Goal: Information Seeking & Learning: Learn about a topic

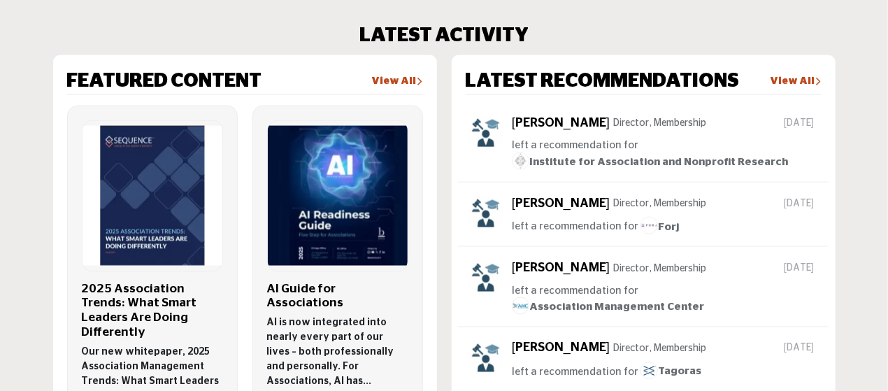
scroll to position [839, 0]
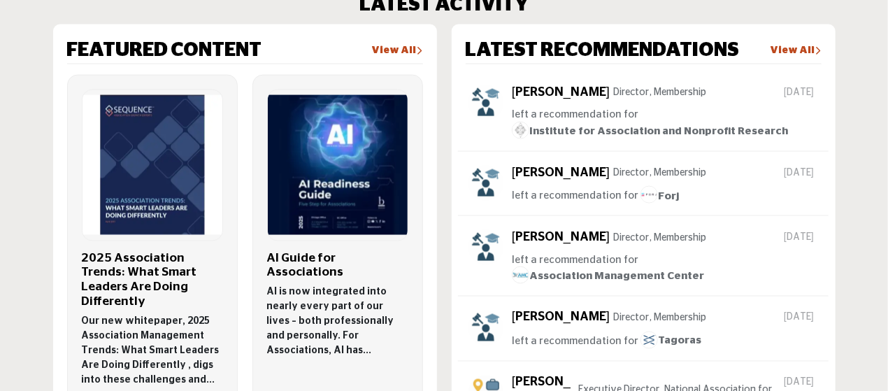
drag, startPoint x: 419, startPoint y: 196, endPoint x: 351, endPoint y: 15, distance: 193.3
click at [351, 15] on div "LATEST ACTIVITY FEATURED CONTENT View All Chris V , Chief Strategy Officer S" at bounding box center [444, 289] width 782 height 591
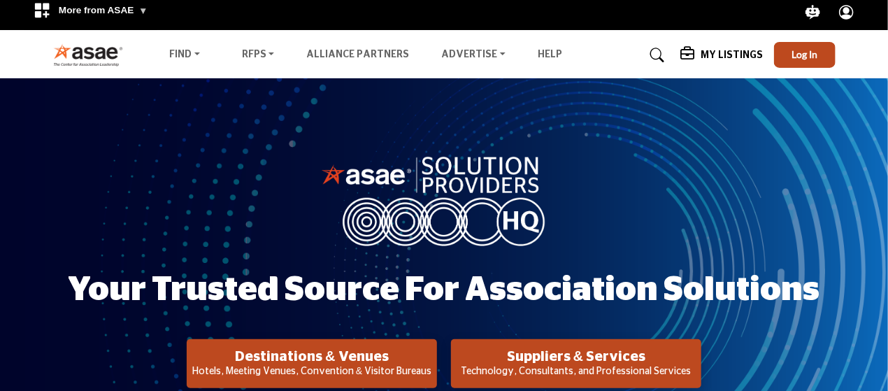
scroll to position [0, 0]
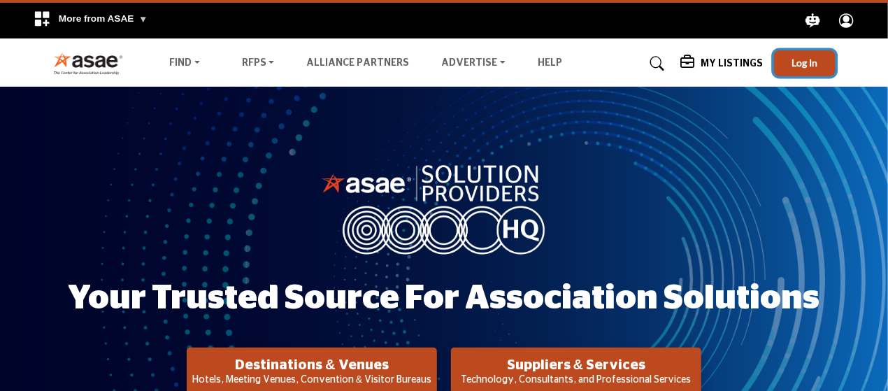
click at [811, 63] on span "Log In" at bounding box center [804, 63] width 26 height 12
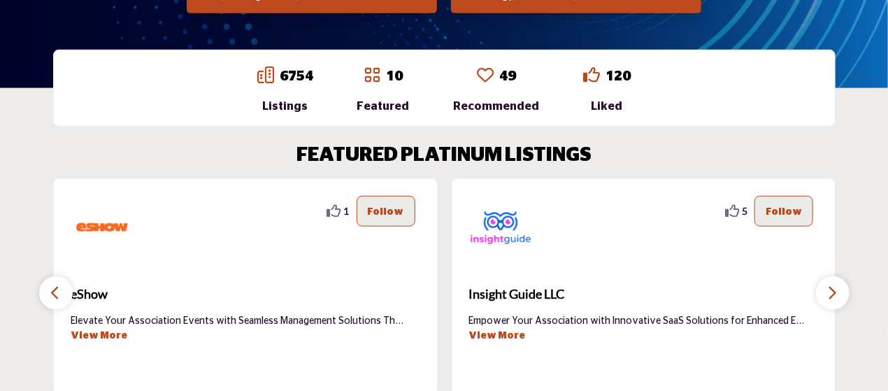
scroll to position [349, 0]
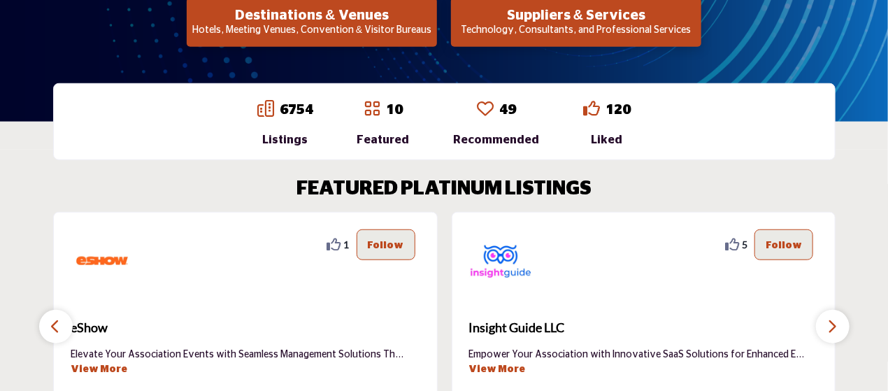
click at [291, 139] on div "Listings" at bounding box center [285, 139] width 56 height 17
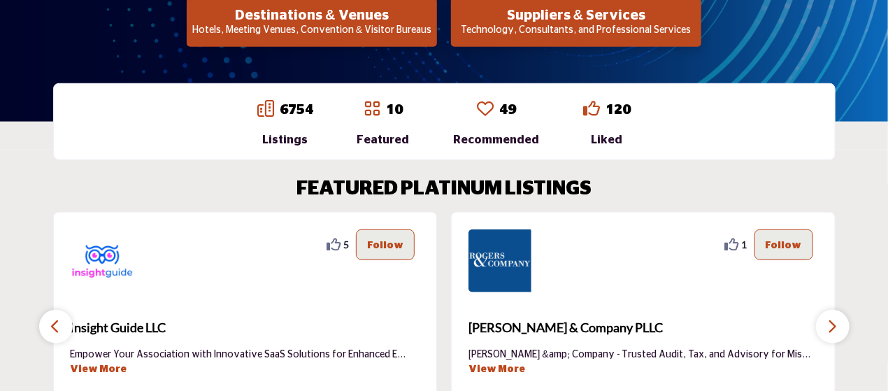
click at [302, 110] on link "6754" at bounding box center [297, 110] width 34 height 14
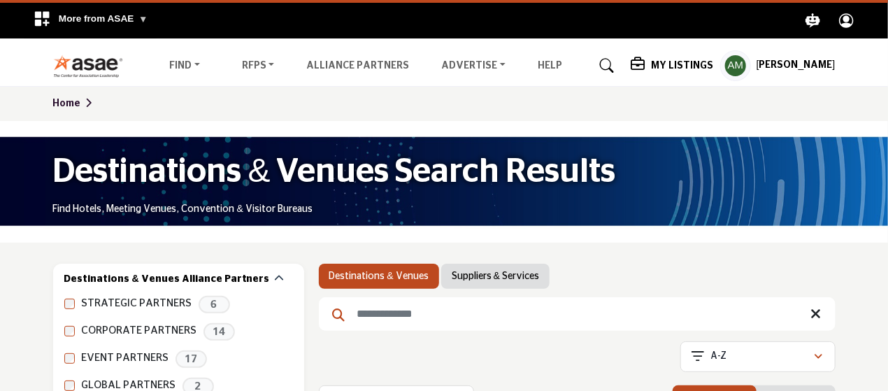
click at [534, 282] on link "Suppliers & Services" at bounding box center [494, 276] width 87 height 14
click at [505, 275] on link "Suppliers & Services" at bounding box center [494, 276] width 87 height 14
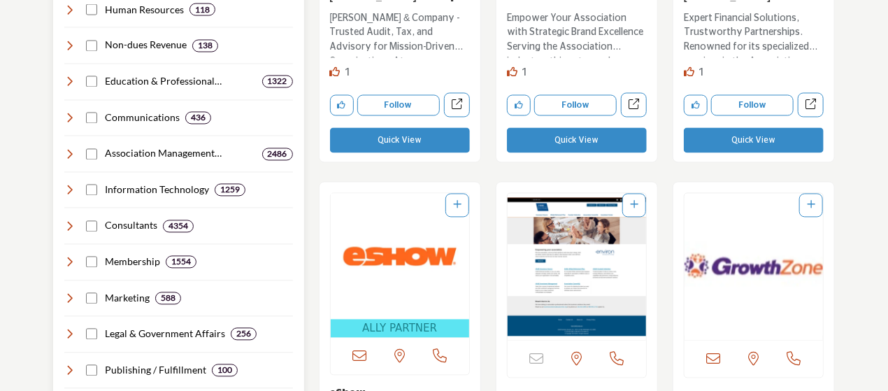
scroll to position [1118, 0]
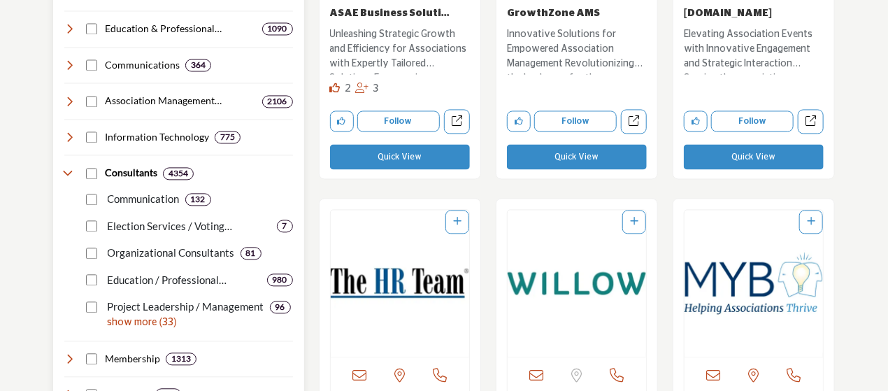
scroll to position [1219, 0]
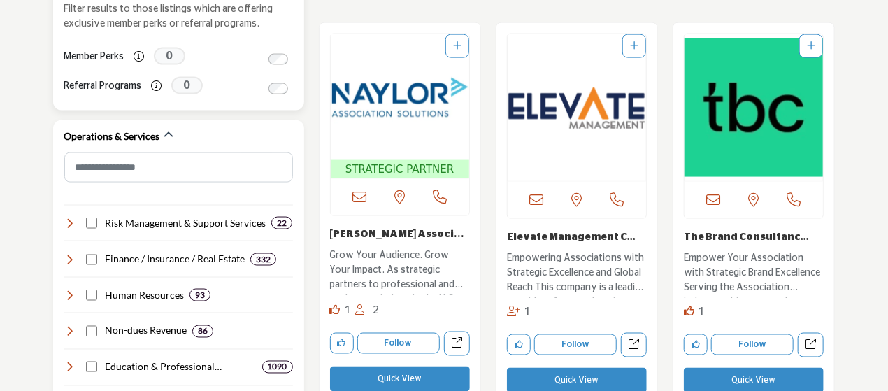
scroll to position [1082, 0]
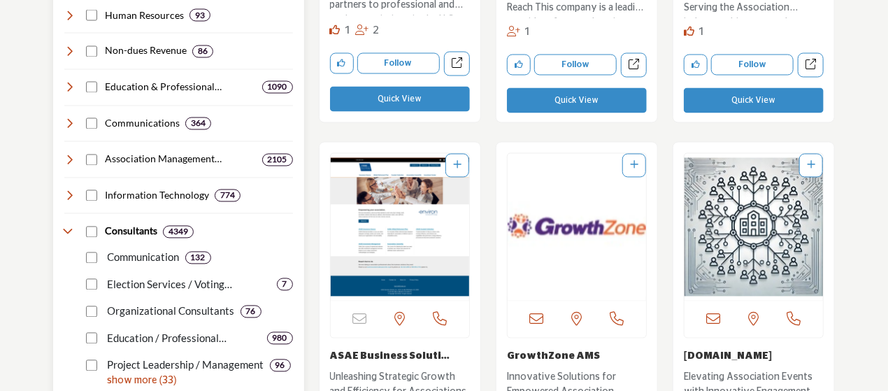
click at [92, 276] on div "Election Services / Voting Services... 7" at bounding box center [187, 279] width 212 height 27
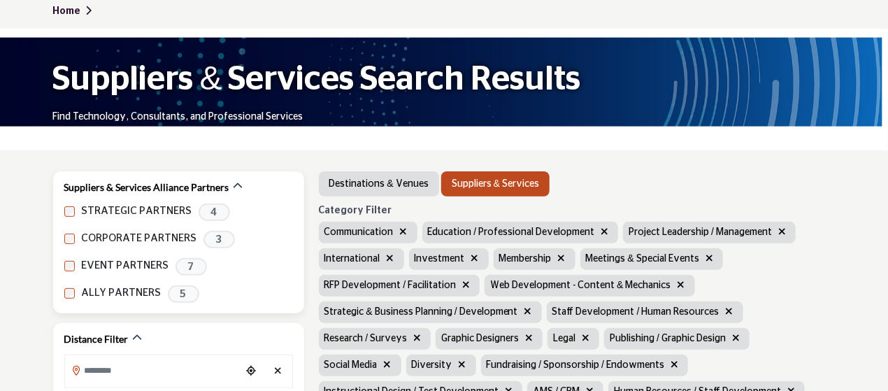
scroll to position [140, 0]
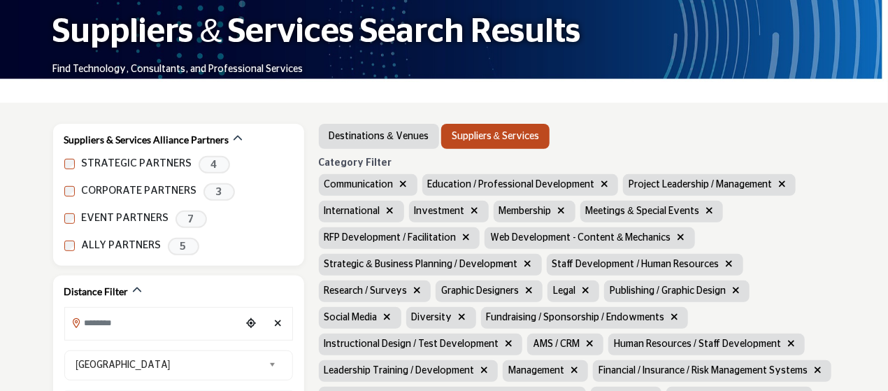
click at [600, 182] on icon "button" at bounding box center [604, 184] width 8 height 10
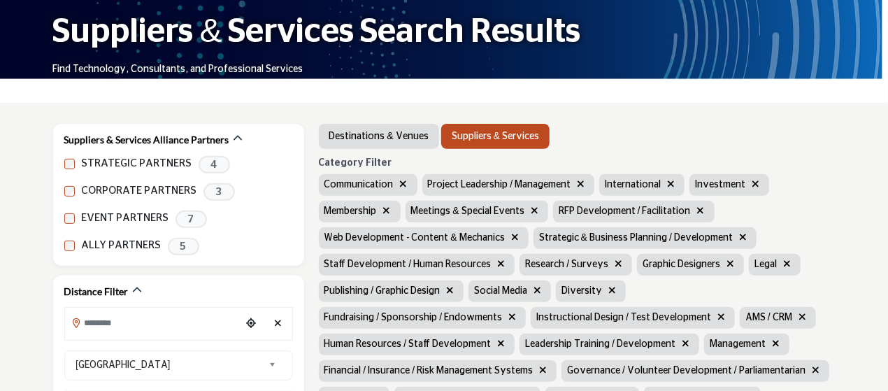
scroll to position [138, 0]
click at [581, 180] on icon "button" at bounding box center [581, 184] width 8 height 10
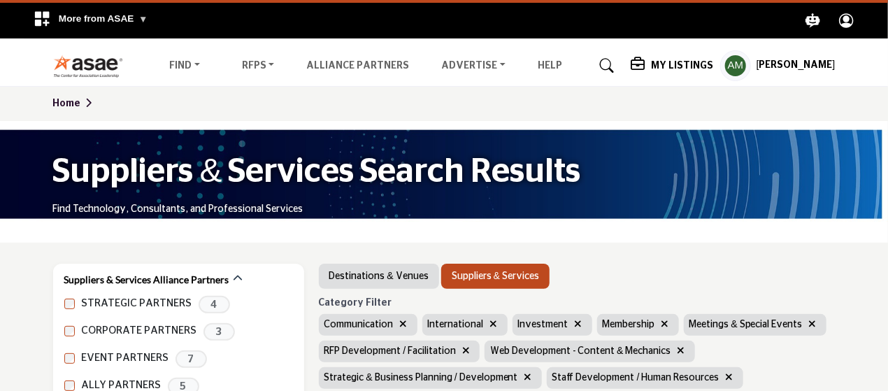
click at [576, 326] on icon "button" at bounding box center [578, 324] width 8 height 10
click at [495, 326] on icon "button" at bounding box center [494, 324] width 8 height 10
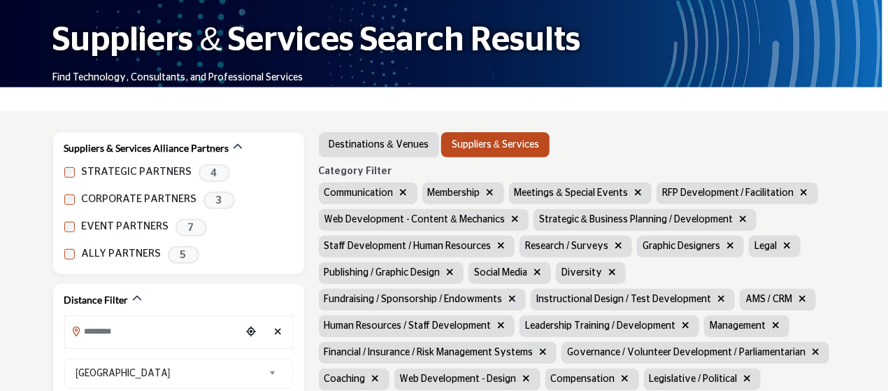
scroll to position [140, 0]
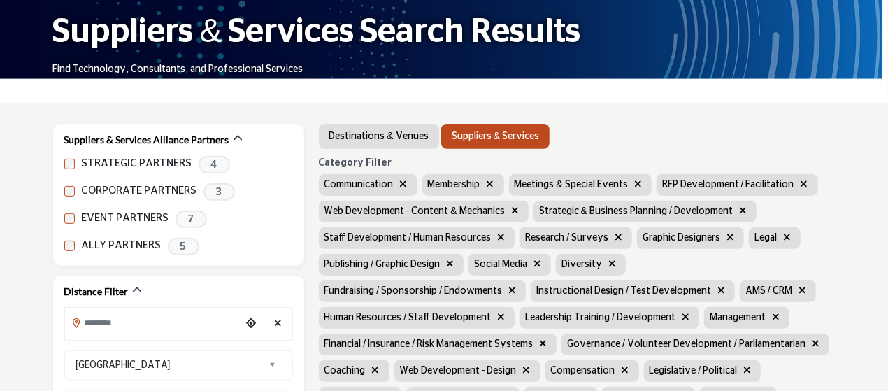
click at [739, 209] on icon "button" at bounding box center [743, 210] width 8 height 10
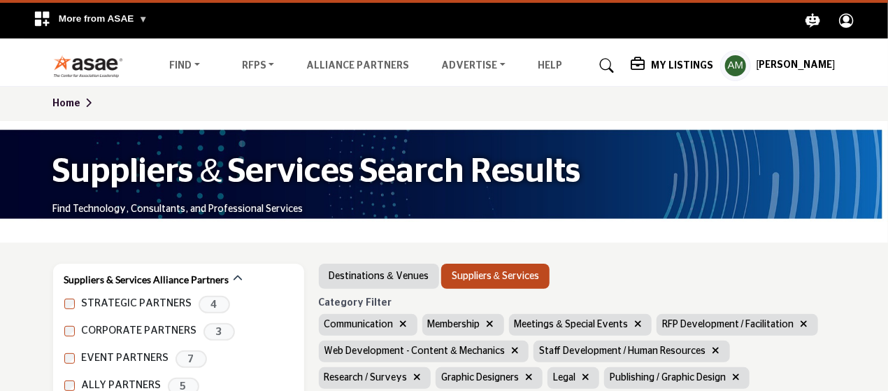
click at [801, 324] on icon "button" at bounding box center [804, 324] width 8 height 10
click at [634, 324] on icon "button" at bounding box center [638, 324] width 8 height 10
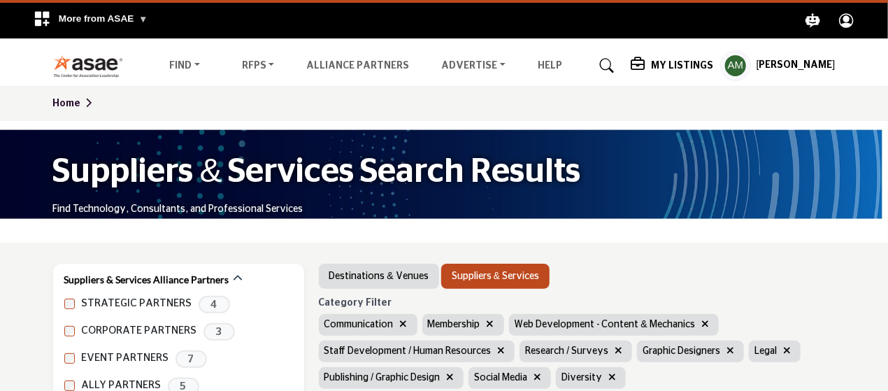
click at [497, 352] on icon "button" at bounding box center [501, 350] width 8 height 10
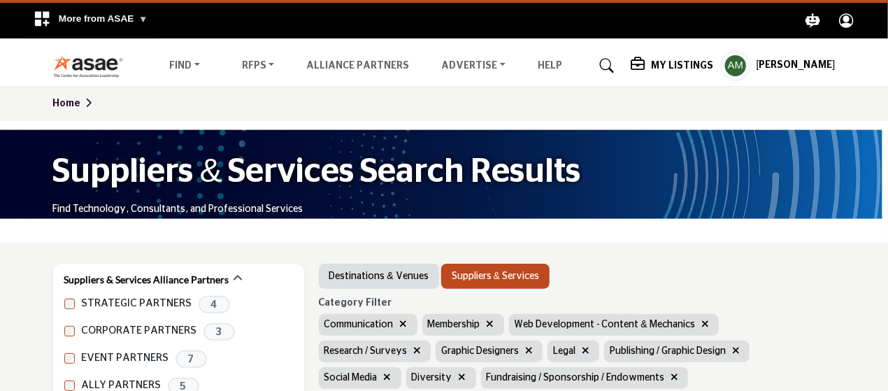
click at [466, 372] on icon "button" at bounding box center [462, 377] width 8 height 10
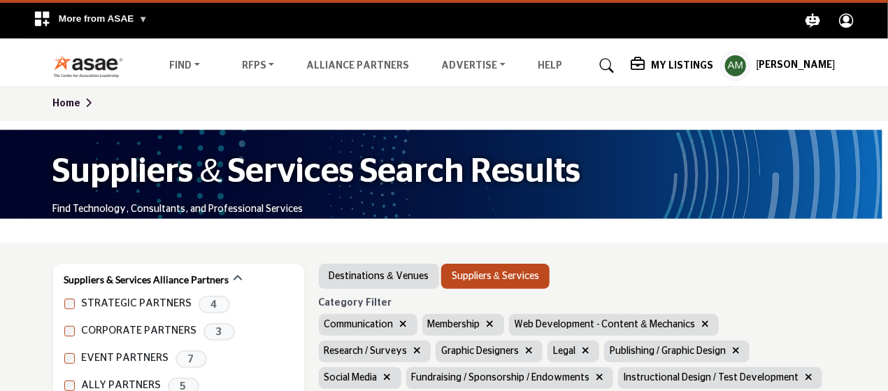
click at [732, 349] on icon "button" at bounding box center [736, 350] width 8 height 10
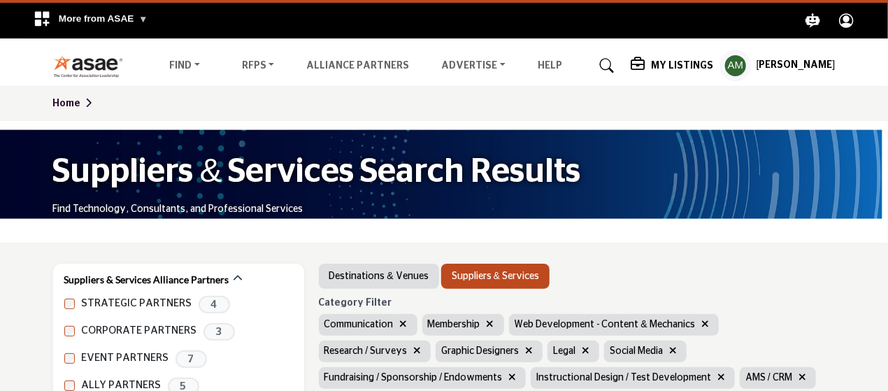
click at [581, 352] on icon "button" at bounding box center [585, 350] width 8 height 10
click at [525, 349] on icon "button" at bounding box center [529, 350] width 8 height 10
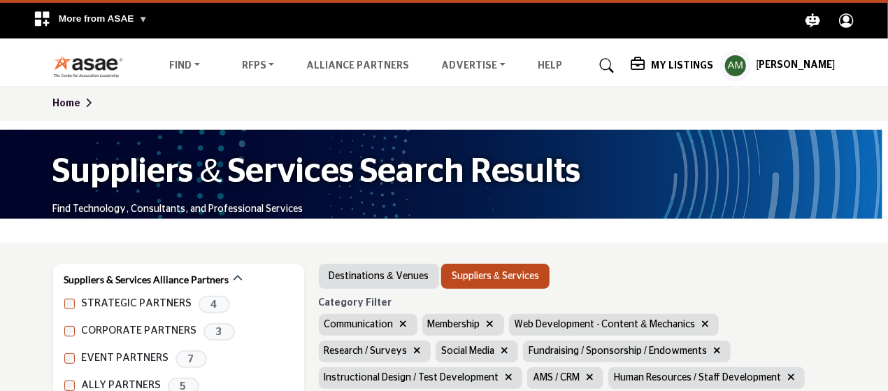
scroll to position [140, 0]
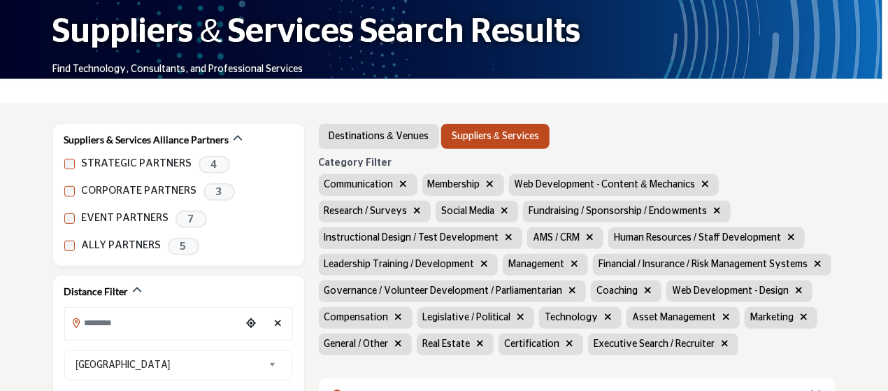
click at [787, 237] on icon "button" at bounding box center [791, 237] width 8 height 10
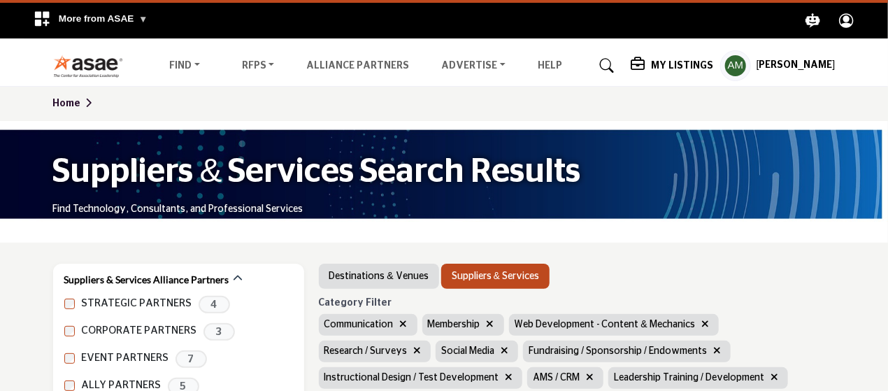
scroll to position [140, 0]
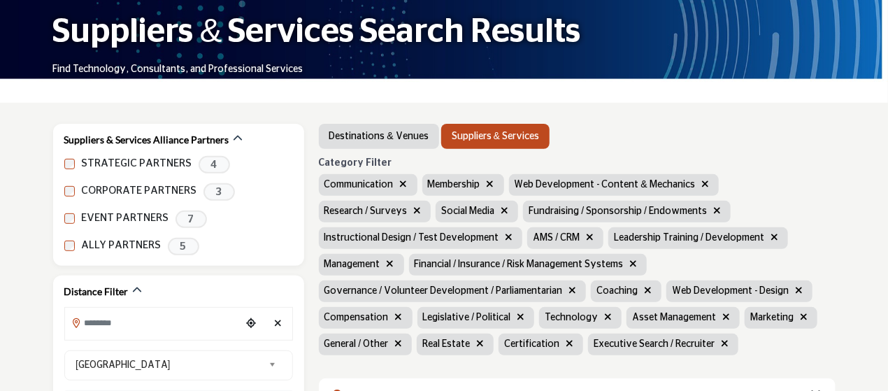
click at [770, 235] on icon "button" at bounding box center [774, 237] width 8 height 10
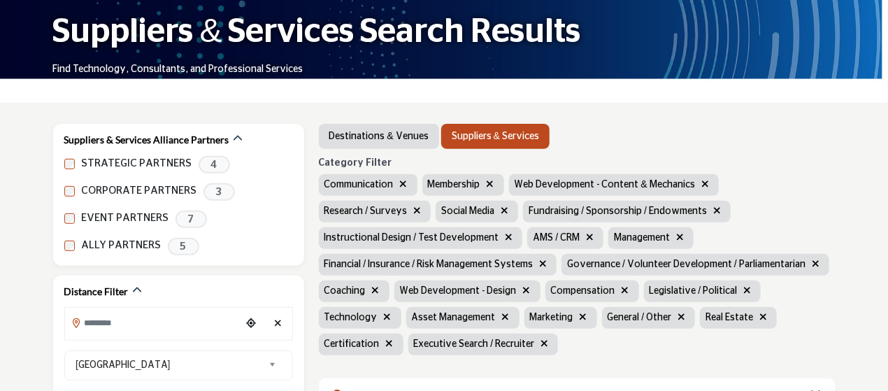
click at [581, 240] on button "button" at bounding box center [589, 238] width 16 height 16
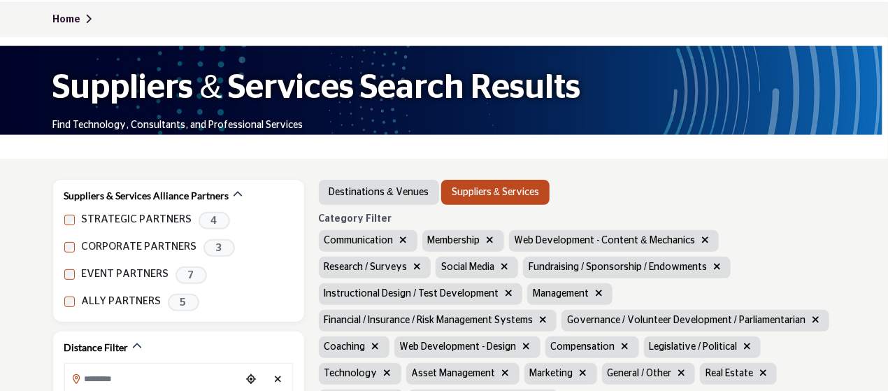
scroll to position [140, 0]
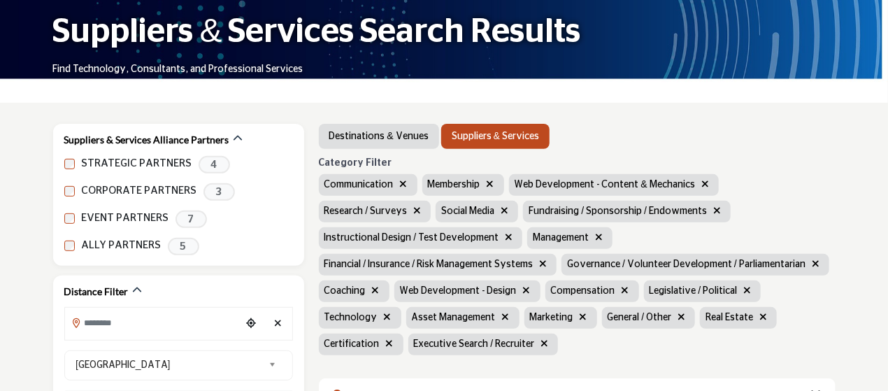
click at [595, 241] on icon "button" at bounding box center [599, 237] width 8 height 10
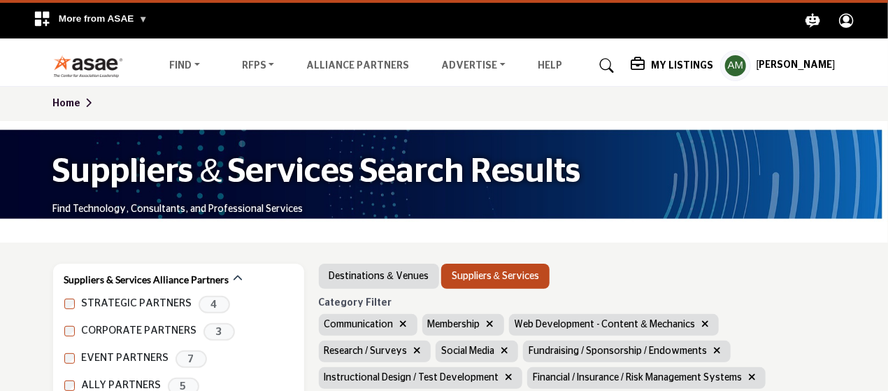
click at [512, 372] on icon "button" at bounding box center [509, 377] width 8 height 10
click at [811, 374] on icon "button" at bounding box center [815, 377] width 8 height 10
click at [713, 350] on icon "button" at bounding box center [717, 350] width 8 height 10
click at [739, 350] on button "button" at bounding box center [747, 351] width 16 height 16
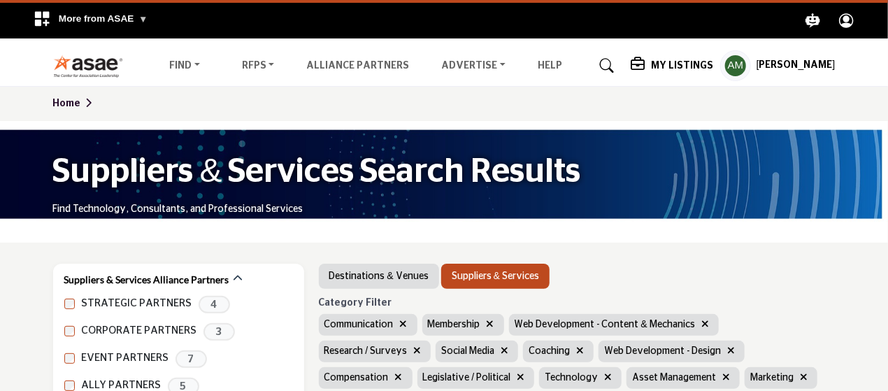
click at [576, 348] on icon "button" at bounding box center [580, 350] width 8 height 10
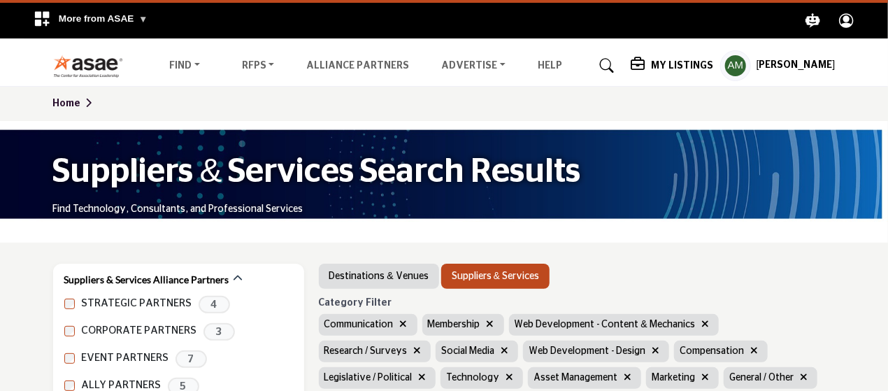
click at [651, 354] on icon "button" at bounding box center [655, 350] width 8 height 10
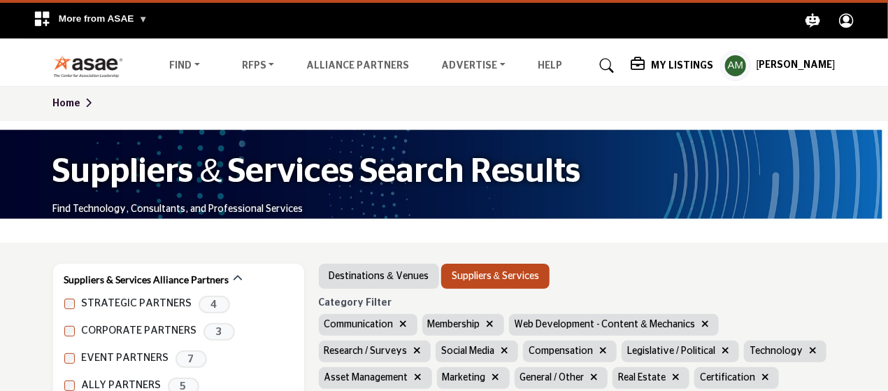
click at [599, 346] on icon "button" at bounding box center [603, 350] width 8 height 10
click at [618, 350] on button "button" at bounding box center [626, 351] width 16 height 16
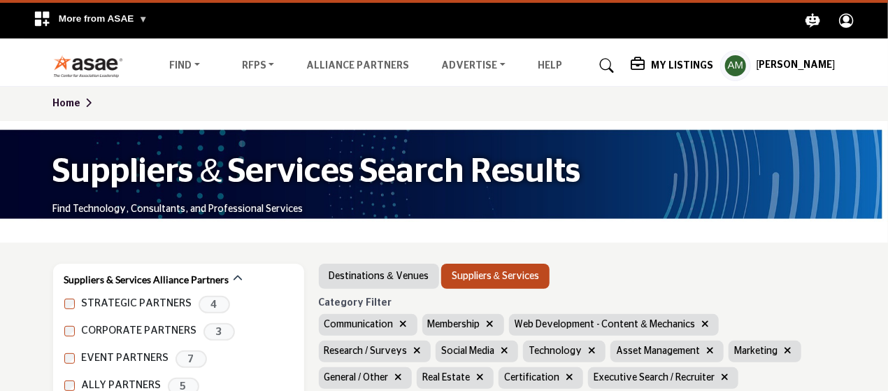
click at [616, 351] on span "Asset Management" at bounding box center [658, 351] width 84 height 10
click at [588, 352] on icon "button" at bounding box center [592, 350] width 8 height 10
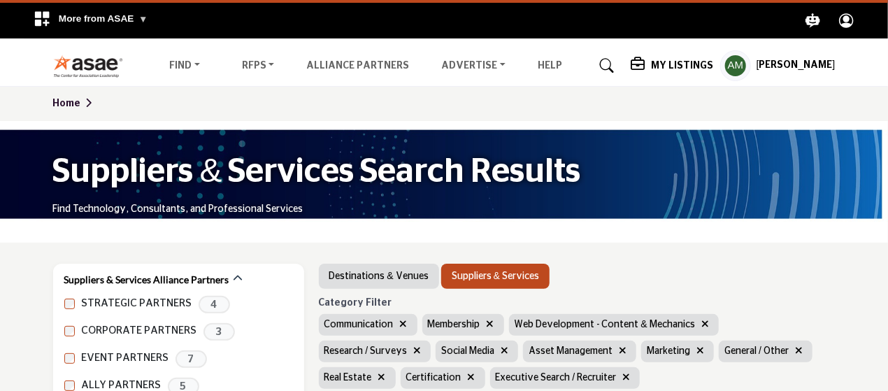
click at [618, 351] on icon "button" at bounding box center [622, 350] width 8 height 10
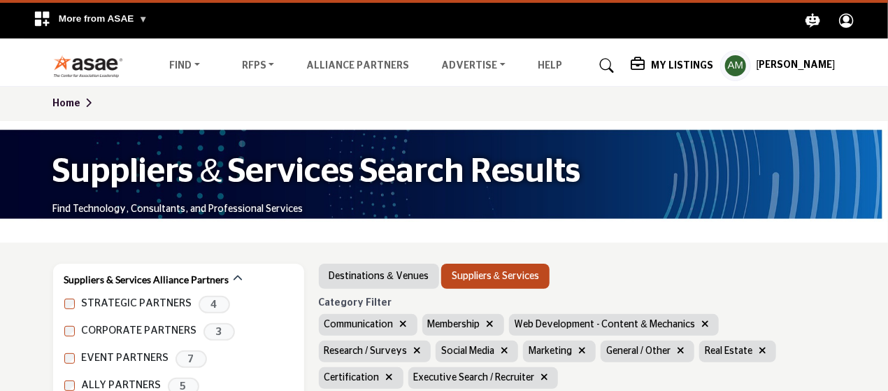
click at [676, 351] on icon "button" at bounding box center [680, 350] width 8 height 10
click at [660, 348] on icon "button" at bounding box center [664, 350] width 8 height 10
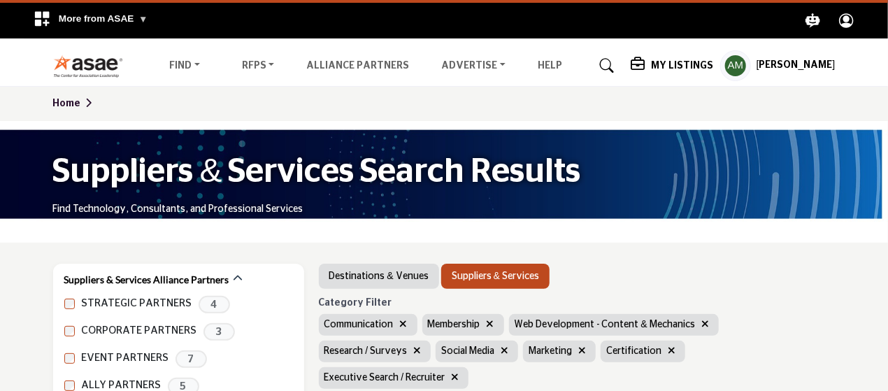
click at [667, 348] on icon "button" at bounding box center [671, 350] width 8 height 10
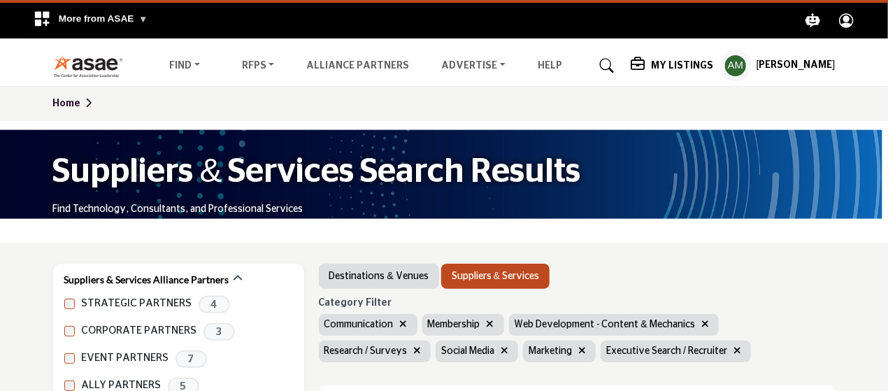
click at [733, 352] on icon "button" at bounding box center [737, 350] width 8 height 10
click at [702, 321] on icon "button" at bounding box center [705, 324] width 8 height 10
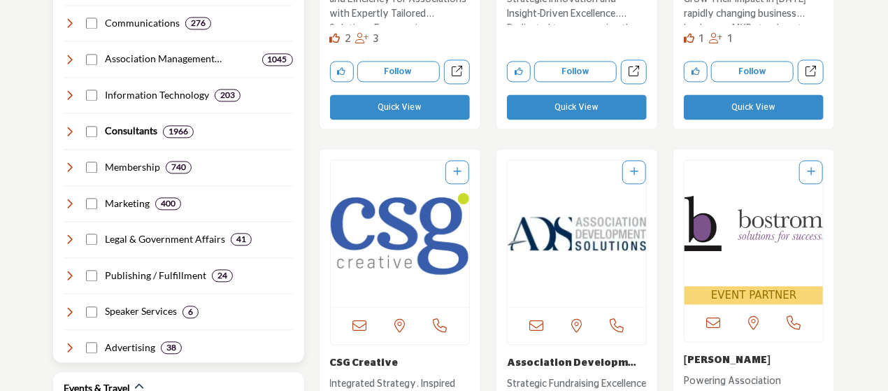
scroll to position [1258, 0]
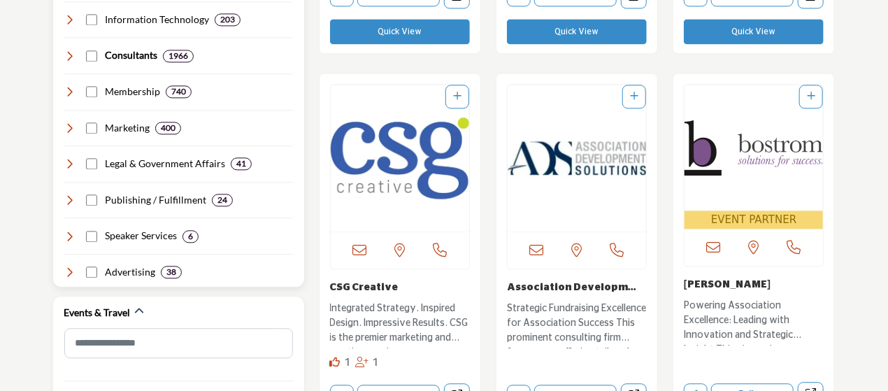
click at [69, 123] on icon at bounding box center [69, 127] width 11 height 11
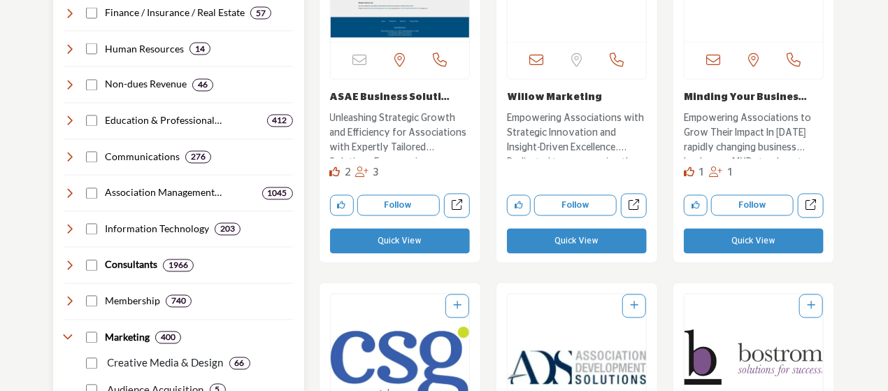
scroll to position [1188, 0]
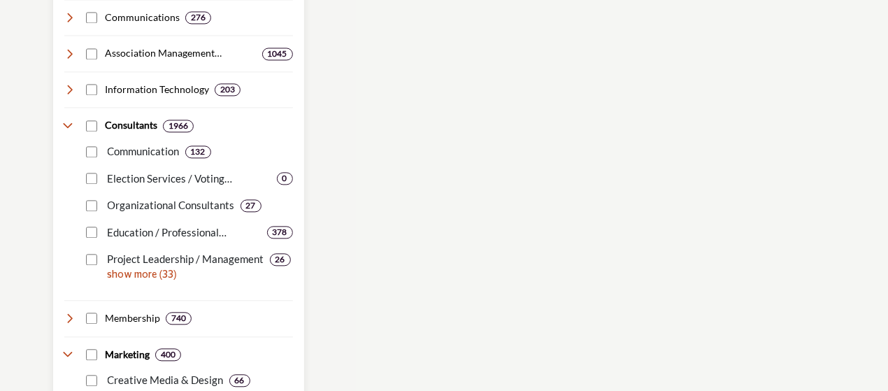
scroll to position [1183, 0]
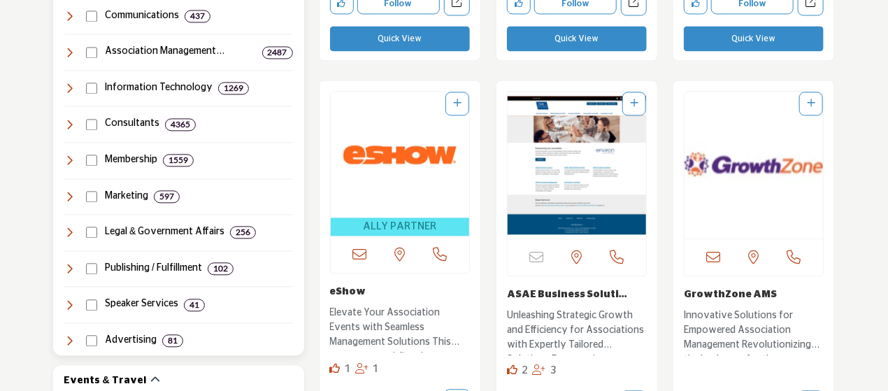
scroll to position [1188, 0]
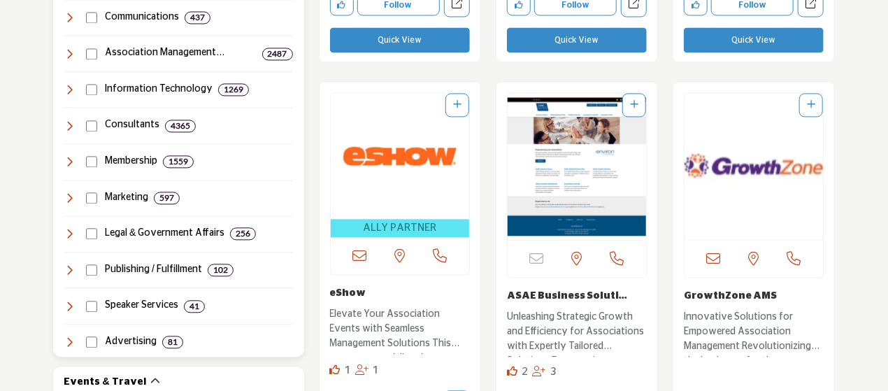
click at [71, 196] on icon at bounding box center [69, 197] width 11 height 11
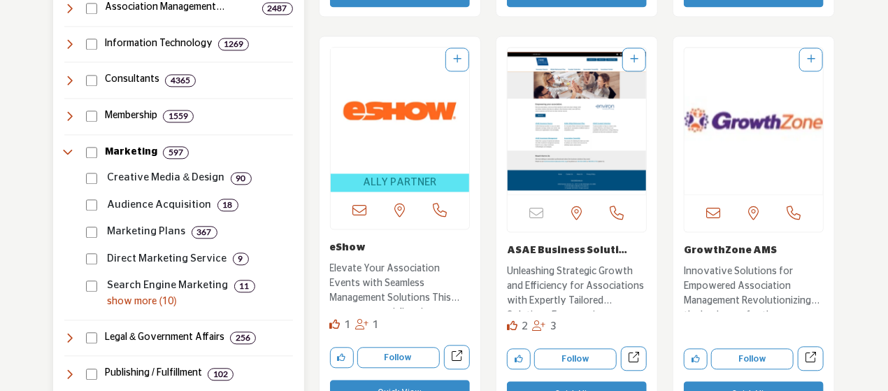
scroll to position [1258, 0]
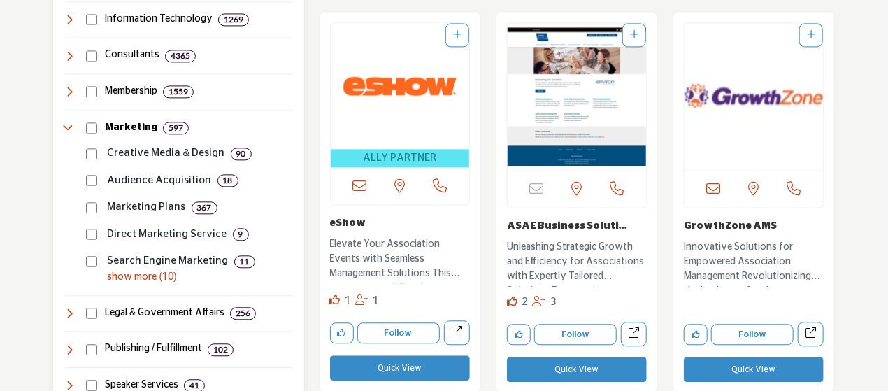
click at [126, 277] on p "show more (10)" at bounding box center [200, 277] width 185 height 15
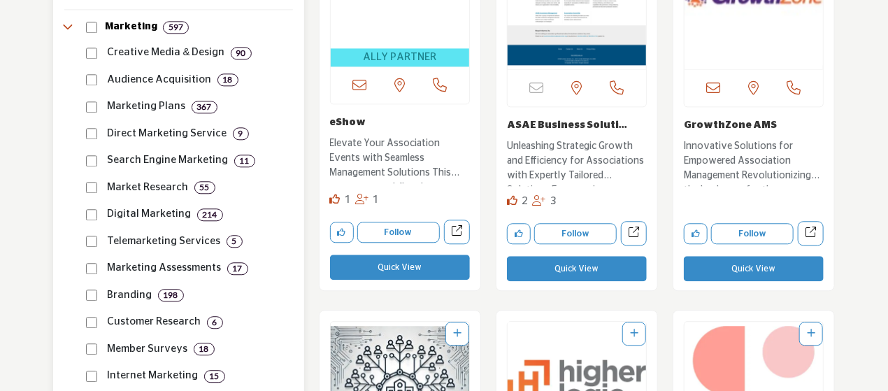
scroll to position [1328, 0]
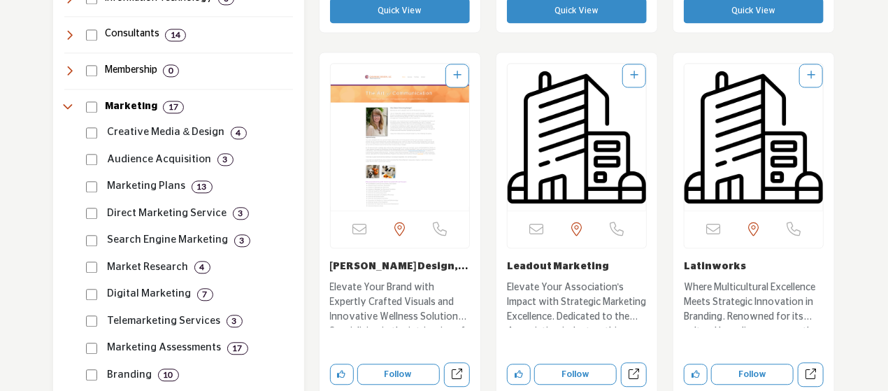
scroll to position [1365, 0]
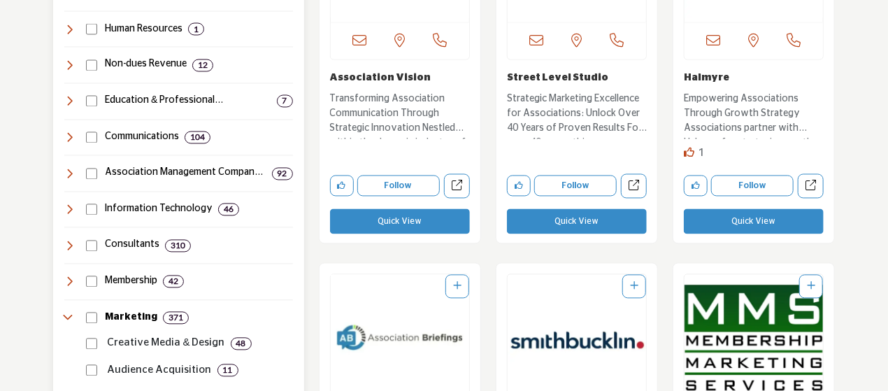
scroll to position [1347, 0]
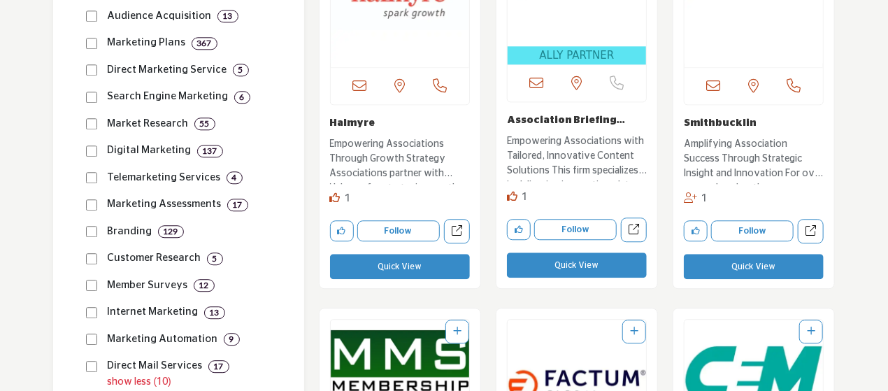
scroll to position [1398, 0]
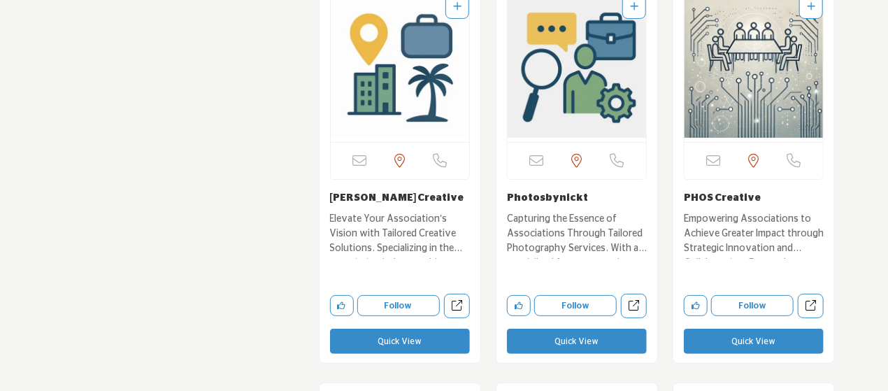
scroll to position [9074, 0]
